Goal: Check status: Check status

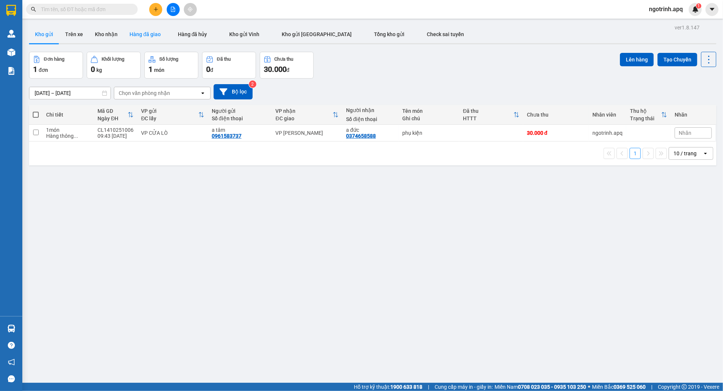
click at [140, 28] on button "Hàng đã giao" at bounding box center [145, 34] width 43 height 18
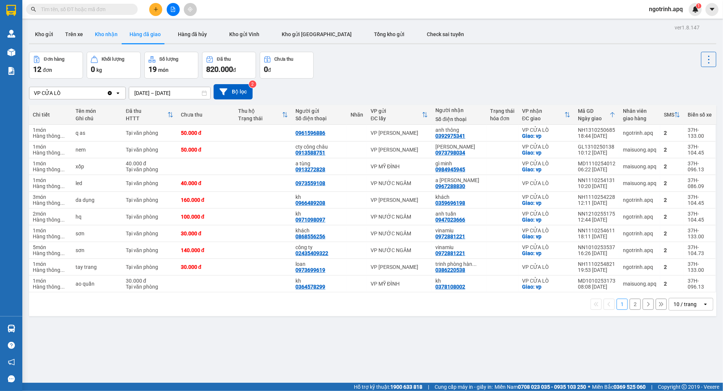
click at [108, 35] on button "Kho nhận" at bounding box center [106, 34] width 35 height 18
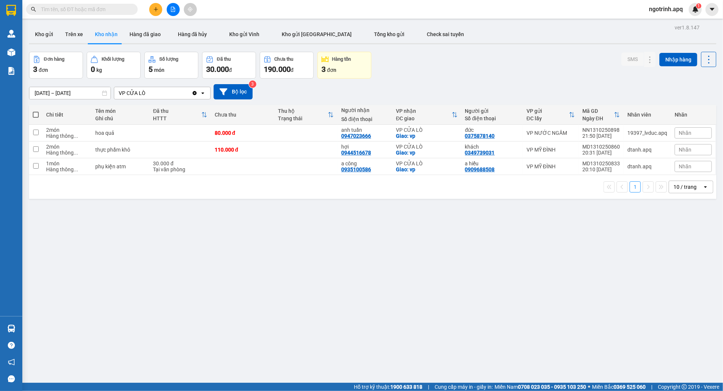
drag, startPoint x: 194, startPoint y: 39, endPoint x: 148, endPoint y: 240, distance: 206.2
click at [148, 240] on div "ver 1.8.147 Kho gửi Trên xe Kho nhận Hàng đã giao Hàng đã hủy Kho gửi Vinh Kho …" at bounding box center [372, 217] width 693 height 391
click at [60, 67] on div "3 đơn" at bounding box center [56, 69] width 46 height 10
click at [341, 61] on div "Hàng tồn" at bounding box center [341, 59] width 19 height 5
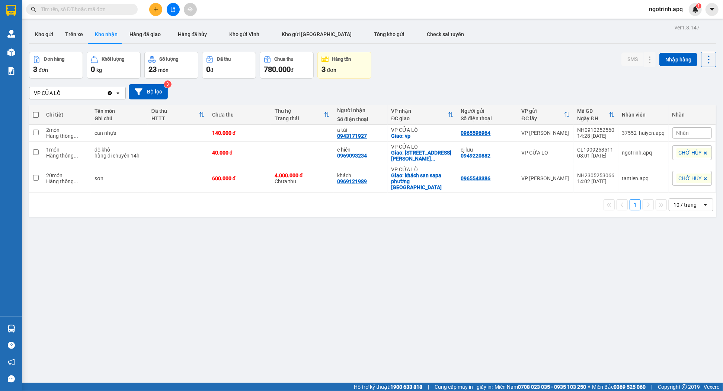
click at [50, 62] on div "Đơn hàng" at bounding box center [56, 59] width 46 height 7
click at [146, 31] on button "Hàng đã giao" at bounding box center [145, 34] width 43 height 18
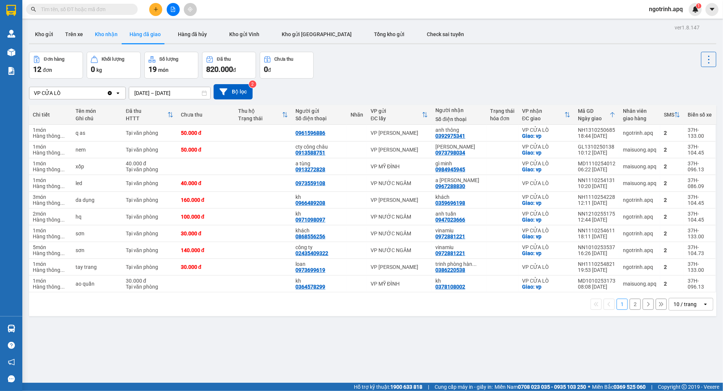
click at [97, 33] on button "Kho nhận" at bounding box center [106, 34] width 35 height 18
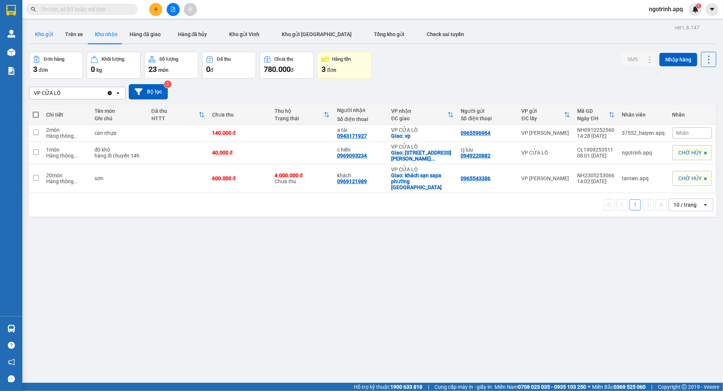
click at [53, 32] on button "Kho gửi" at bounding box center [44, 34] width 30 height 18
